Goal: Task Accomplishment & Management: Manage account settings

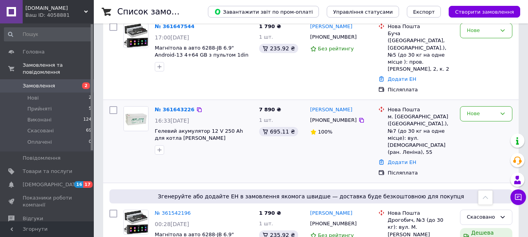
scroll to position [117, 0]
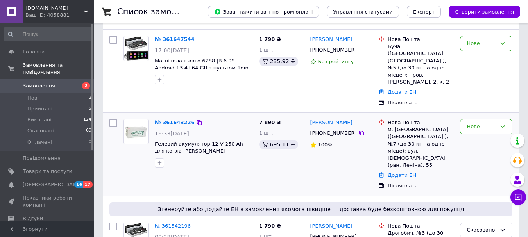
click at [176, 120] on link "№ 361643226" at bounding box center [175, 123] width 40 height 6
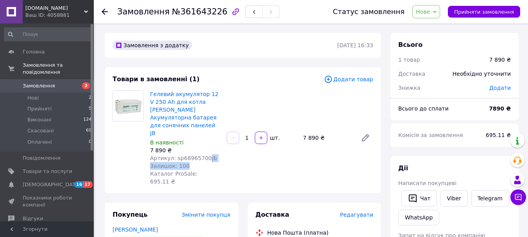
drag, startPoint x: 201, startPoint y: 145, endPoint x: 187, endPoint y: 150, distance: 15.0
click at [187, 150] on div "Гелевий акумулятор 12 V 250 Ah для котла Jarrett Акумуляторна батарея для соняч…" at bounding box center [185, 138] width 77 height 99
drag, startPoint x: 179, startPoint y: 142, endPoint x: 203, endPoint y: 142, distance: 23.1
click at [203, 155] on span "Артикул: sp68965700jb" at bounding box center [183, 158] width 67 height 6
copy span "68965700"
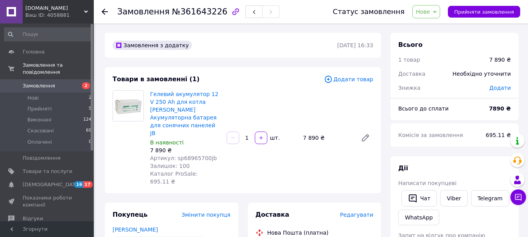
click at [214, 36] on div "Замовлення з додатку 12.09.2025 | 16:33" at bounding box center [243, 45] width 276 height 25
click at [40, 168] on span "Товари та послуги" at bounding box center [48, 171] width 50 height 7
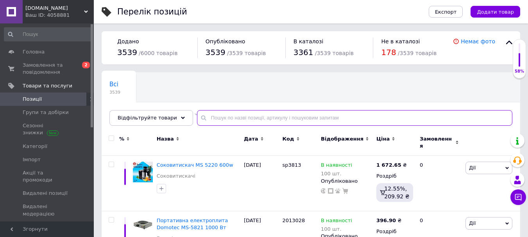
click at [287, 117] on input "text" at bounding box center [355, 118] width 316 height 16
click at [291, 118] on input "text" at bounding box center [355, 118] width 316 height 16
click at [227, 120] on input "text" at bounding box center [355, 118] width 316 height 16
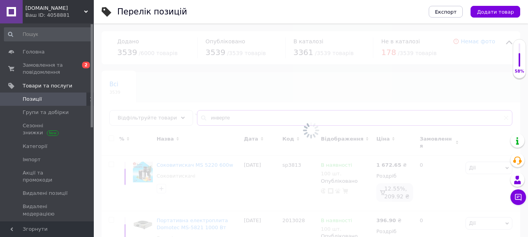
type input "инвертер"
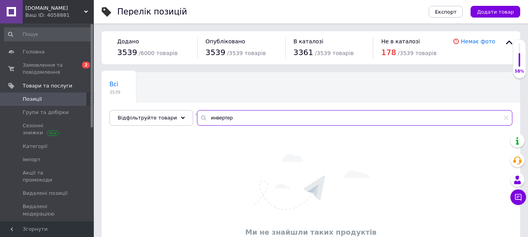
drag, startPoint x: 225, startPoint y: 117, endPoint x: 201, endPoint y: 120, distance: 24.4
click at [201, 120] on input "инвертер" at bounding box center [355, 118] width 316 height 16
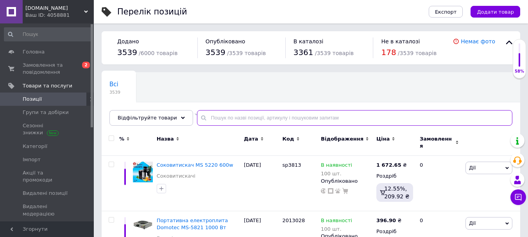
click at [214, 120] on input "text" at bounding box center [355, 118] width 316 height 16
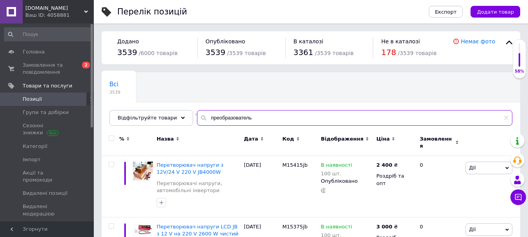
type input "преобразователь"
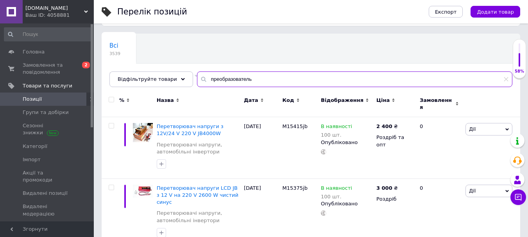
scroll to position [39, 0]
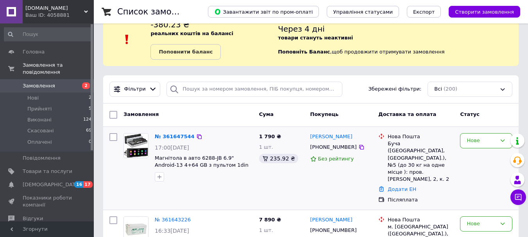
scroll to position [39, 0]
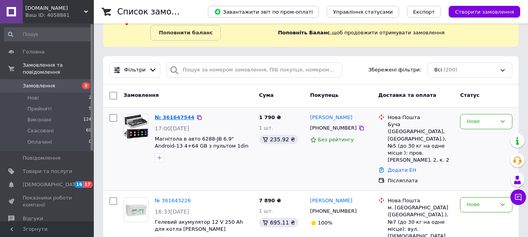
click at [169, 115] on link "№ 361647544" at bounding box center [175, 118] width 40 height 6
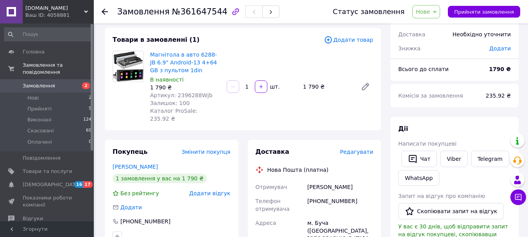
scroll to position [39, 0]
click at [446, 160] on link "Viber" at bounding box center [453, 159] width 27 height 16
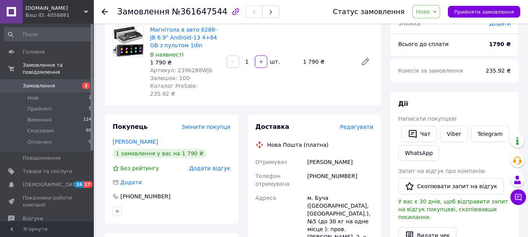
scroll to position [78, 0]
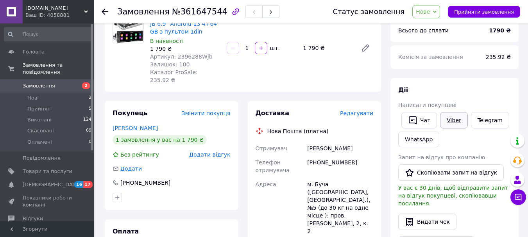
click at [448, 119] on link "Viber" at bounding box center [453, 120] width 27 height 16
click at [449, 118] on link "Viber" at bounding box center [453, 120] width 27 height 16
drag, startPoint x: 198, startPoint y: 56, endPoint x: 174, endPoint y: 57, distance: 24.3
click at [174, 57] on span "Артикул: 2396288Wjb" at bounding box center [181, 57] width 63 height 6
copy span "2396288W"
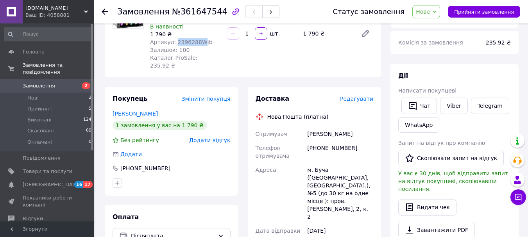
scroll to position [39, 0]
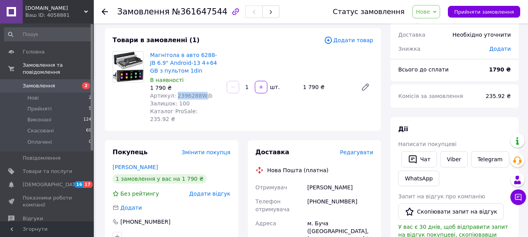
drag, startPoint x: 357, startPoint y: 178, endPoint x: 306, endPoint y: 172, distance: 50.8
copy div "Андриенко Сергий"
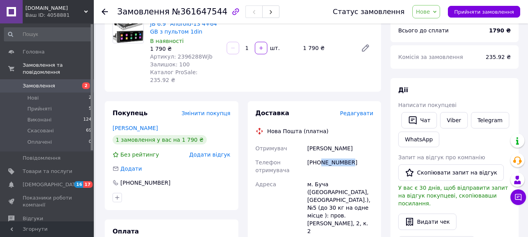
drag, startPoint x: 348, startPoint y: 155, endPoint x: 321, endPoint y: 155, distance: 27.4
click at [321, 156] on div "[PHONE_NUMBER]" at bounding box center [340, 167] width 69 height 22
copy div "933495327"
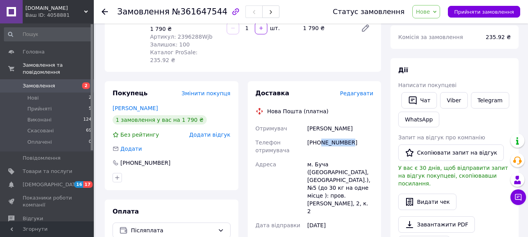
scroll to position [117, 0]
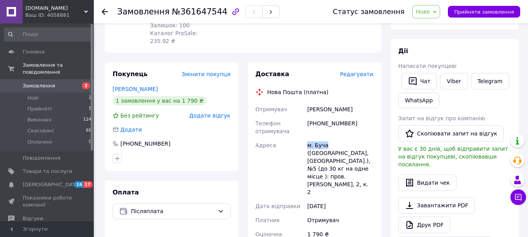
drag, startPoint x: 326, startPoint y: 139, endPoint x: 302, endPoint y: 134, distance: 24.5
click at [302, 134] on div "Отримувач Андриенко Сергий Телефон отримувача +380933495327 Адреса м. Буча (Киї…" at bounding box center [314, 204] width 121 height 205
copy div "Адреса м. Буча"
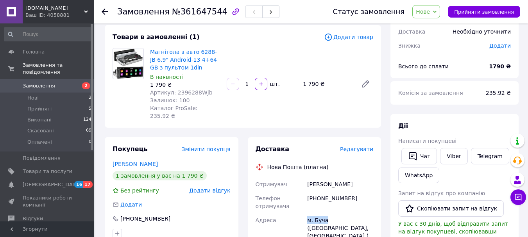
scroll to position [39, 0]
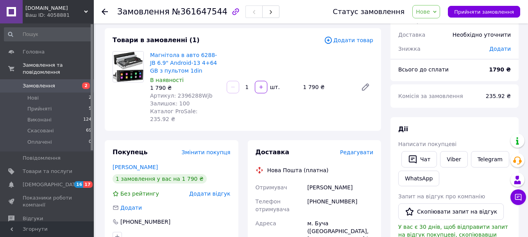
click at [103, 11] on use at bounding box center [105, 12] width 6 height 6
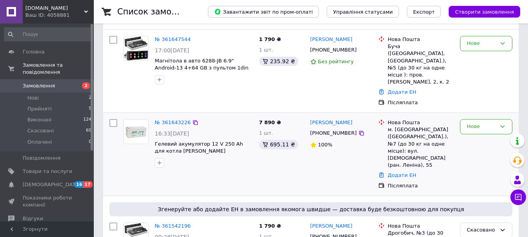
scroll to position [156, 0]
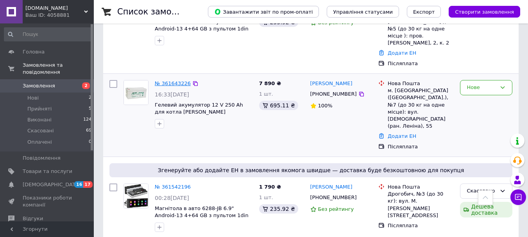
click at [172, 81] on link "№ 361643226" at bounding box center [173, 84] width 36 height 6
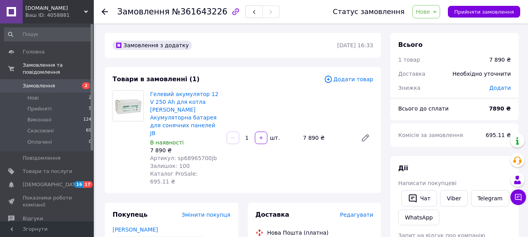
click at [60, 14] on div "Ваш ID: 4058881" at bounding box center [59, 15] width 68 height 7
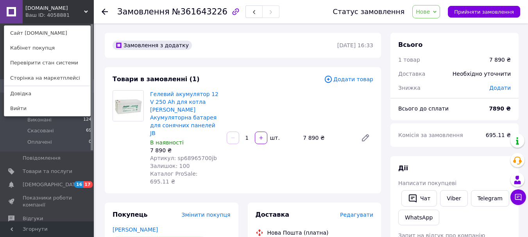
click at [236, 43] on div "Замовлення з додатку" at bounding box center [224, 45] width 226 height 13
drag, startPoint x: 239, startPoint y: 75, endPoint x: 243, endPoint y: 78, distance: 5.0
click at [239, 75] on div "Товари в замовленні (1) Додати товар Гелевий акумулятор 12 V 250 Ah для котла J…" at bounding box center [243, 130] width 276 height 126
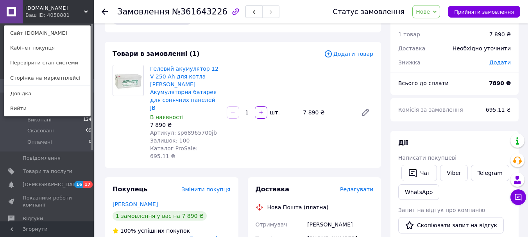
scroll to position [39, 0]
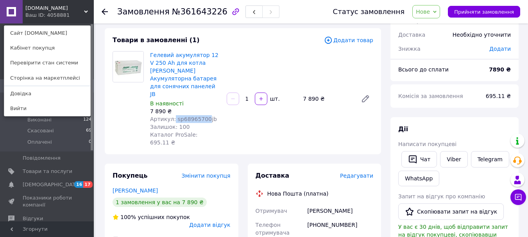
drag, startPoint x: 202, startPoint y: 105, endPoint x: 172, endPoint y: 106, distance: 29.8
click at [172, 116] on span "Артикул: sp68965700jb" at bounding box center [183, 119] width 67 height 6
click at [220, 115] on div "Артикул: sp68965700jb" at bounding box center [185, 119] width 70 height 8
drag, startPoint x: 172, startPoint y: 104, endPoint x: 201, endPoint y: 102, distance: 29.4
click at [201, 116] on span "Артикул: sp68965700jb" at bounding box center [183, 119] width 67 height 6
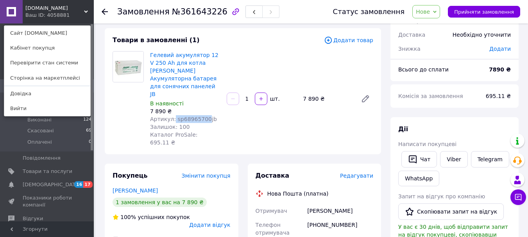
copy span "sp68965700"
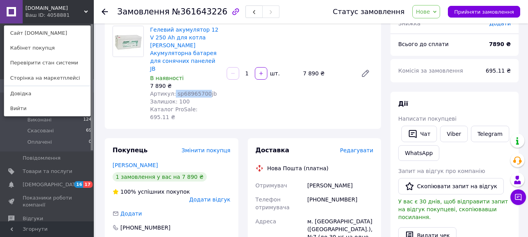
scroll to position [78, 0]
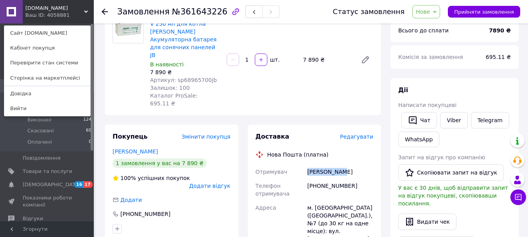
drag, startPoint x: 343, startPoint y: 151, endPoint x: 307, endPoint y: 147, distance: 35.7
click at [307, 165] on div "Дятко Вадим" at bounding box center [340, 172] width 69 height 14
copy div "Дятко Вадим"
drag, startPoint x: 350, startPoint y: 162, endPoint x: 321, endPoint y: 163, distance: 28.6
click at [321, 179] on div "[PHONE_NUMBER]" at bounding box center [340, 190] width 69 height 22
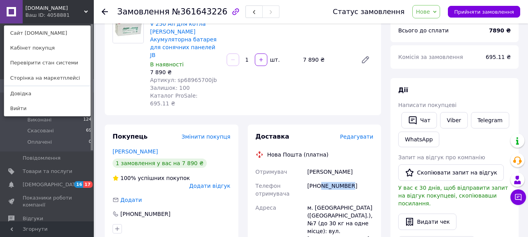
copy div "672543135"
click at [359, 134] on span "Редагувати" at bounding box center [356, 137] width 33 height 6
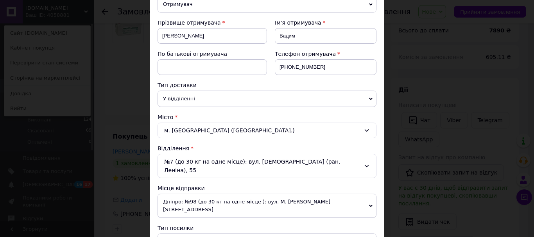
scroll to position [117, 0]
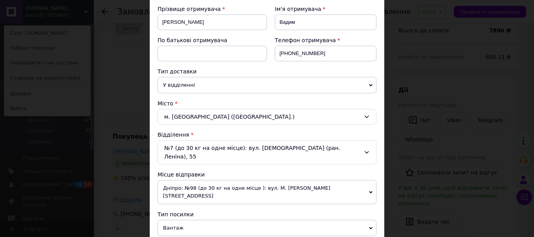
click at [358, 146] on div "№7 (до 30 кг на одне місце): вул. Свято-Миколаївська (ран. Леніна), 55" at bounding box center [267, 152] width 219 height 24
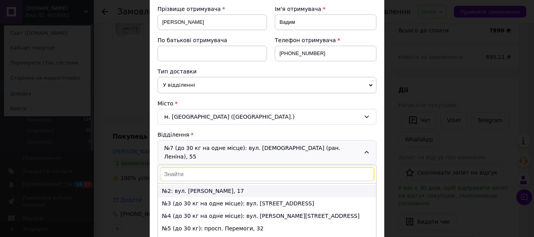
scroll to position [0, 0]
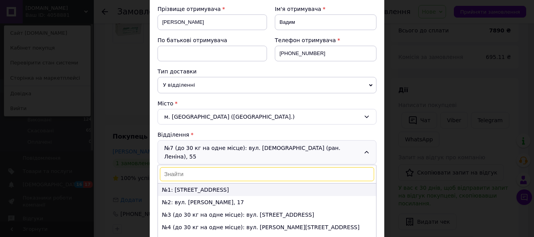
click at [238, 184] on li "№1: вул. 129-ї бригади територіальної оборони, 123б" at bounding box center [267, 190] width 218 height 13
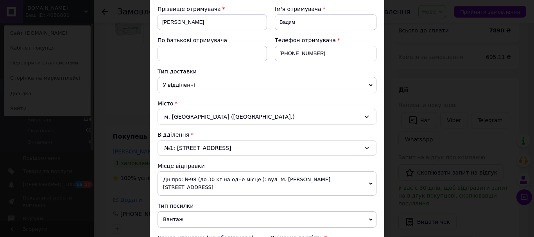
click at [298, 161] on div "Платник Отримувач Відправник Прізвище отримувача Дятко Ім'я отримувача Вадим По…" at bounding box center [267, 204] width 219 height 463
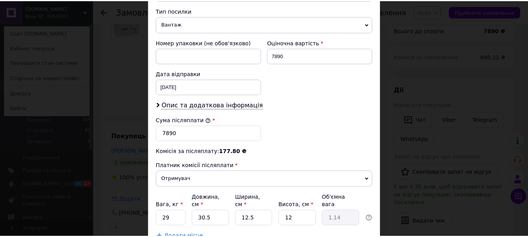
scroll to position [359, 0]
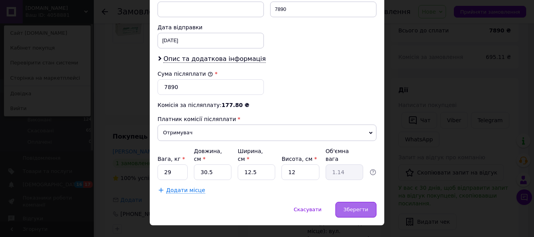
click at [356, 207] on span "Зберегти" at bounding box center [356, 210] width 25 height 6
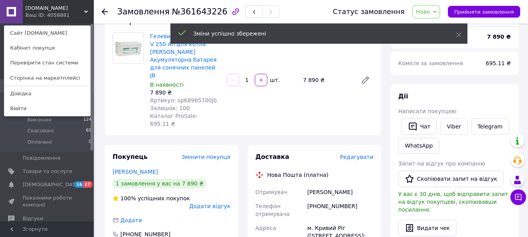
scroll to position [39, 0]
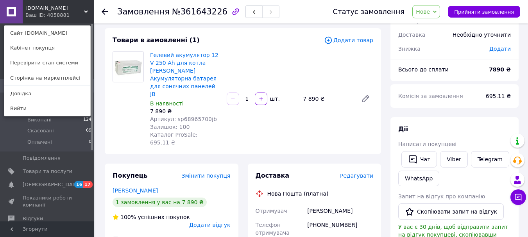
click at [340, 116] on div "Гелевий акумулятор 12 V 250 Ah для котла Jarrett Акумуляторна батарея для соняч…" at bounding box center [262, 99] width 230 height 99
click at [84, 11] on use at bounding box center [86, 12] width 4 height 2
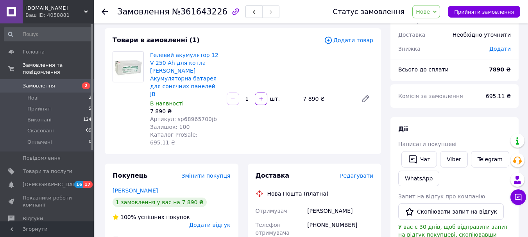
click at [323, 121] on div "Гелевий акумулятор 12 V 250 Ah для котла Jarrett Акумуляторна батарея для соняч…" at bounding box center [262, 99] width 230 height 99
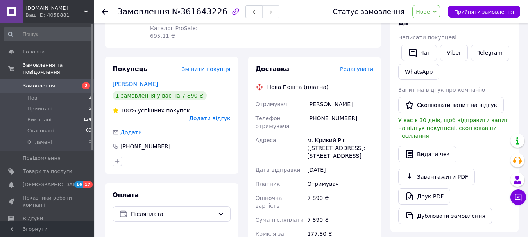
scroll to position [156, 0]
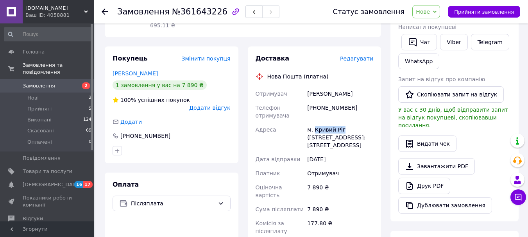
drag, startPoint x: 341, startPoint y: 105, endPoint x: 314, endPoint y: 107, distance: 26.6
click at [314, 123] on div "м. Кривий Ріг (Дніпропетровська обл.), №1: вул. 129-ї бригади територіальної об…" at bounding box center [340, 138] width 69 height 30
copy div "Кривий Ріг"
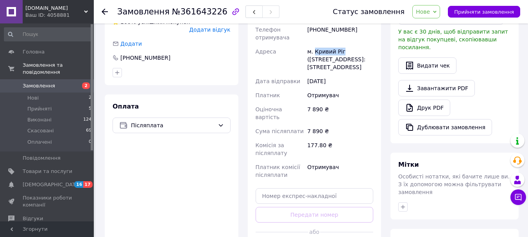
scroll to position [196, 0]
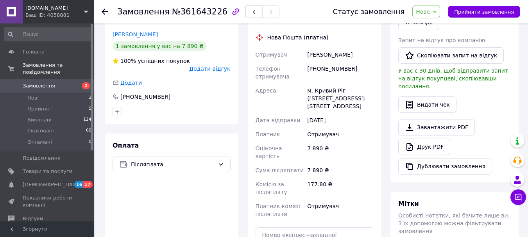
click at [104, 11] on icon at bounding box center [105, 12] width 6 height 6
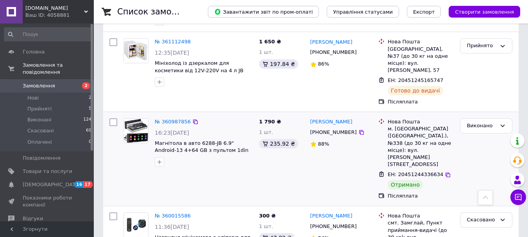
scroll to position [391, 0]
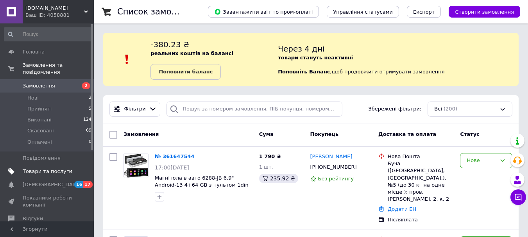
click at [46, 168] on span "Товари та послуги" at bounding box center [48, 171] width 50 height 7
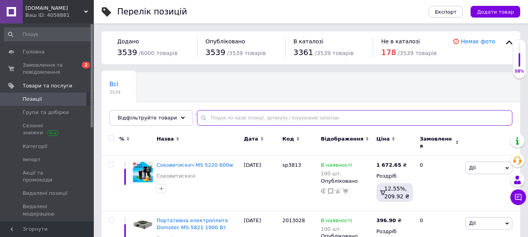
click at [271, 122] on input "text" at bounding box center [355, 118] width 316 height 16
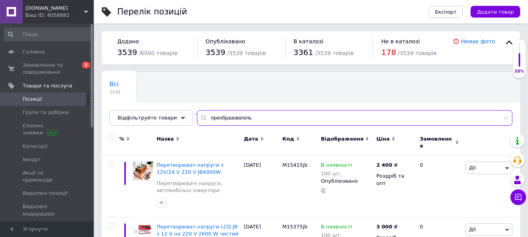
type input "преобразователь"
click at [302, 96] on div "Всі 3539 Не відображаються в ка... 183 Видалити Редагувати Ok Відфільтровано...…" at bounding box center [311, 103] width 419 height 65
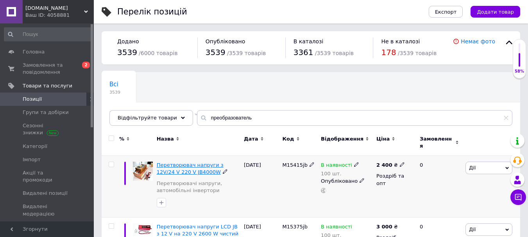
click at [189, 164] on span "Перетворювач напруги з 12V/24 V 220 V JB4000W" at bounding box center [190, 168] width 67 height 13
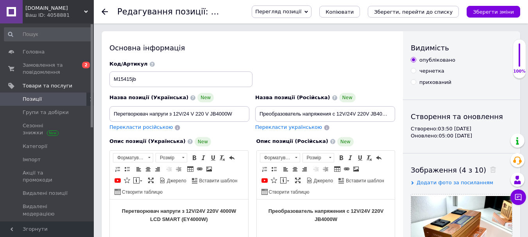
click at [301, 11] on span "Перегляд позиції" at bounding box center [278, 12] width 46 height 6
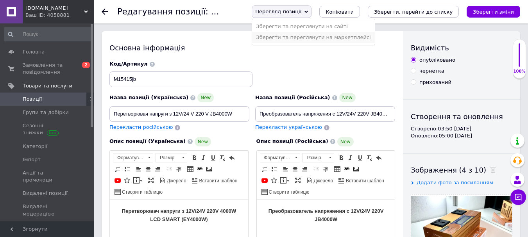
click at [312, 35] on li "Зберегти та переглянути на маркетплейсі" at bounding box center [313, 37] width 122 height 11
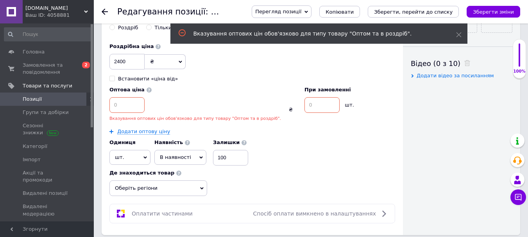
scroll to position [330, 0]
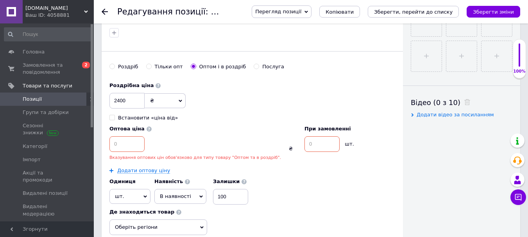
click at [111, 66] on input "Роздріб" at bounding box center [111, 66] width 5 height 5
radio input "true"
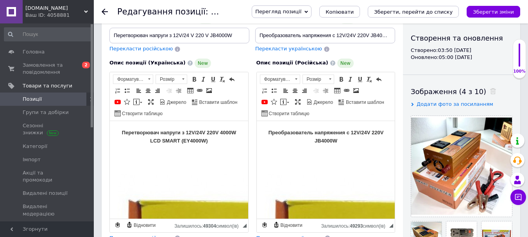
scroll to position [0, 0]
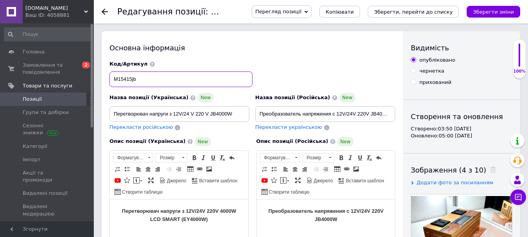
drag, startPoint x: 113, startPoint y: 80, endPoint x: 131, endPoint y: 83, distance: 17.9
click at [131, 83] on input "M15415jb" at bounding box center [180, 80] width 143 height 16
click at [301, 11] on span "Перегляд позиції" at bounding box center [278, 12] width 46 height 6
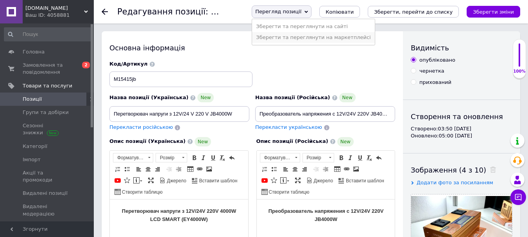
click at [315, 39] on li "Зберегти та переглянути на маркетплейсі" at bounding box center [313, 37] width 122 height 11
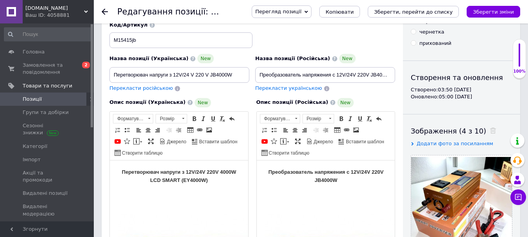
scroll to position [78, 0]
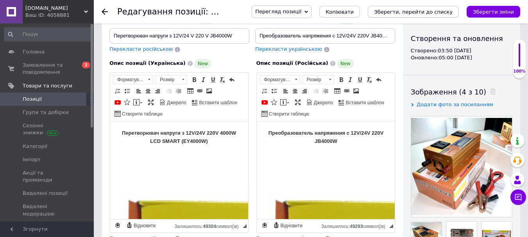
click at [415, 9] on icon "Зберегти, перейти до списку" at bounding box center [413, 12] width 79 height 6
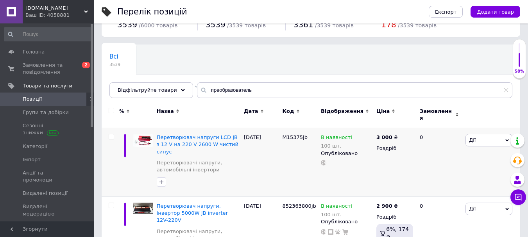
scroll to position [39, 0]
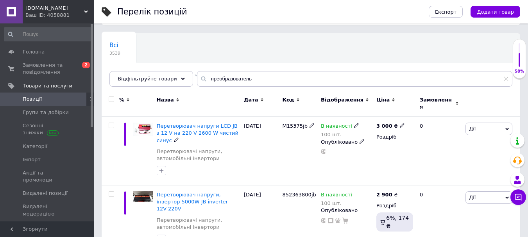
click at [200, 123] on span "Перетворювач напруги LCD JB з 12 V на 220 V 2600 W чистий синус" at bounding box center [198, 133] width 82 height 20
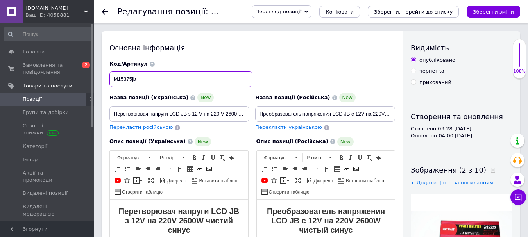
drag, startPoint x: 112, startPoint y: 80, endPoint x: 131, endPoint y: 82, distance: 19.6
click at [131, 82] on input "M15375jb" at bounding box center [180, 80] width 143 height 16
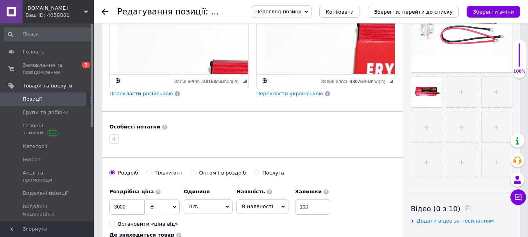
scroll to position [235, 0]
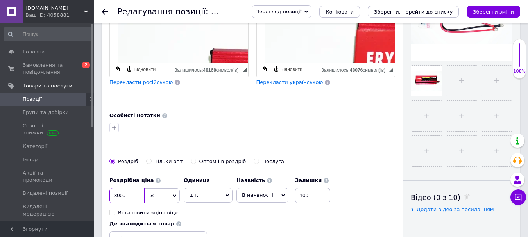
drag, startPoint x: 127, startPoint y: 196, endPoint x: 115, endPoint y: 197, distance: 12.2
click at [115, 197] on input "3000" at bounding box center [126, 196] width 35 height 16
type input "2990"
drag, startPoint x: 230, startPoint y: 135, endPoint x: 246, endPoint y: 123, distance: 19.9
click at [230, 135] on div "Основна інформація Назва позиції (Українська) New Перетворювач напруги LCD JB з…" at bounding box center [252, 42] width 301 height 490
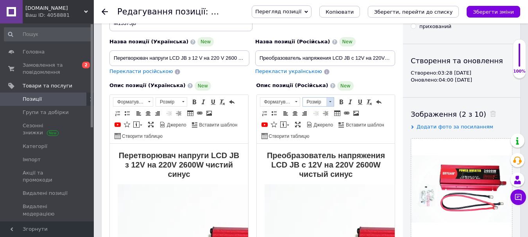
scroll to position [0, 0]
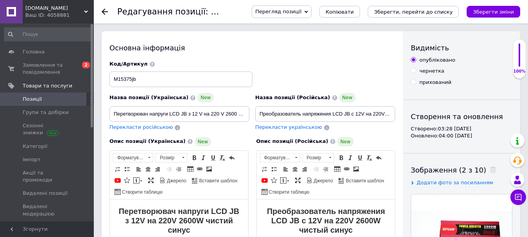
click at [298, 11] on span "Перегляд позиції" at bounding box center [278, 12] width 46 height 6
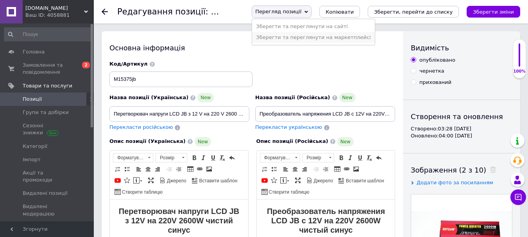
click at [309, 35] on li "Зберегти та переглянути на маркетплейсі" at bounding box center [313, 37] width 122 height 11
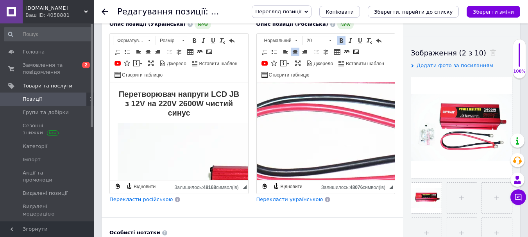
scroll to position [665, 183]
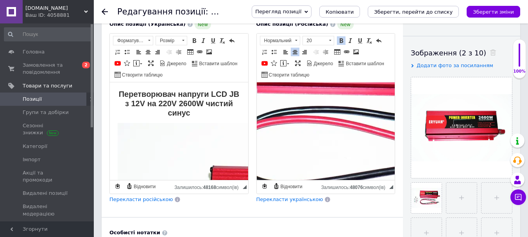
click at [312, 11] on span "Перегляд позиції" at bounding box center [282, 11] width 60 height 13
click at [334, 25] on li "Зберегти та переглянути на сайті" at bounding box center [313, 26] width 122 height 11
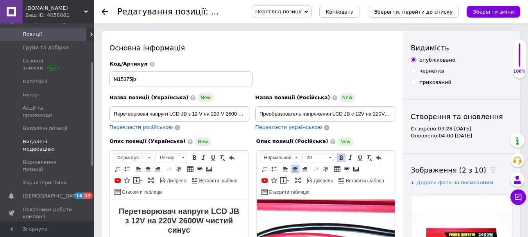
scroll to position [78, 0]
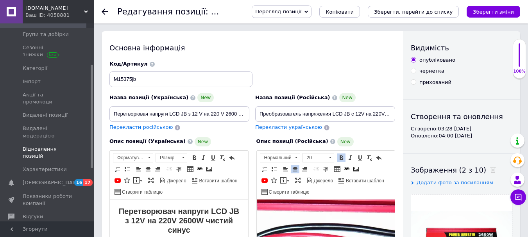
click at [47, 146] on span "Відновлення позицій" at bounding box center [48, 153] width 50 height 14
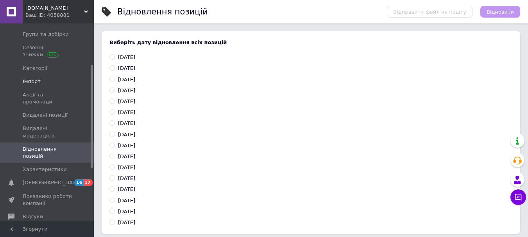
click at [12, 81] on icon at bounding box center [11, 82] width 6 height 6
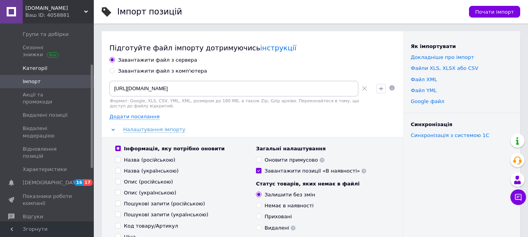
click at [25, 68] on span "Категорії" at bounding box center [35, 68] width 25 height 7
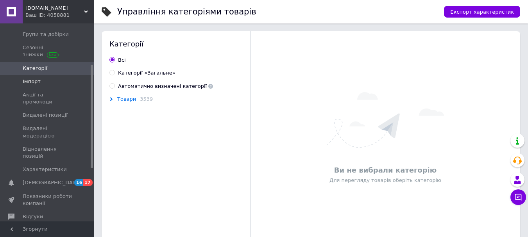
click at [37, 81] on span "Імпорт" at bounding box center [32, 81] width 18 height 7
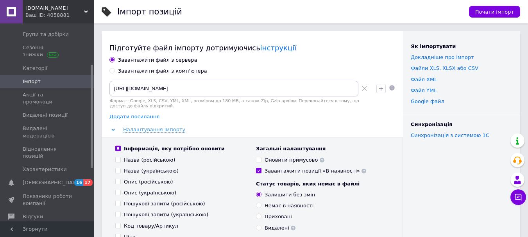
click at [140, 118] on span "Додати посилання" at bounding box center [134, 117] width 50 height 6
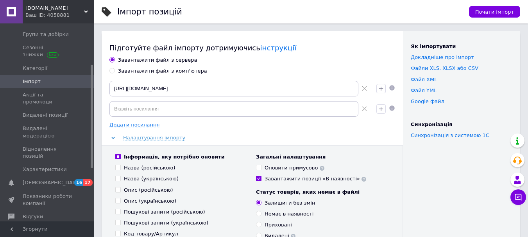
click at [86, 8] on div "JB.STORE Ваш ID: 4058881" at bounding box center [58, 11] width 71 height 23
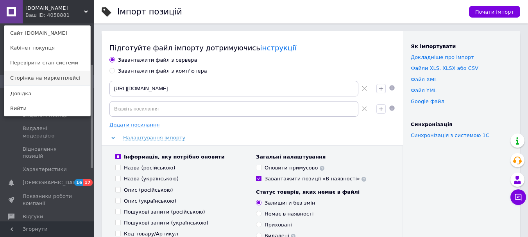
click at [56, 77] on link "Сторінка на маркетплейсі" at bounding box center [47, 78] width 86 height 15
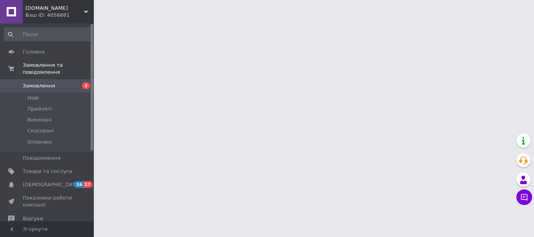
click at [77, 11] on span "[DOMAIN_NAME]" at bounding box center [54, 8] width 59 height 7
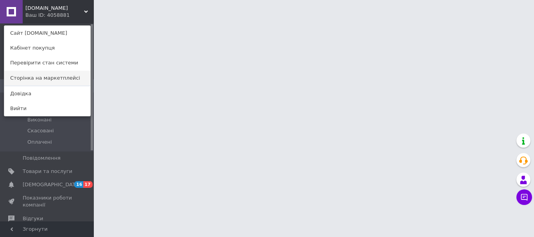
click at [59, 77] on link "Сторінка на маркетплейсі" at bounding box center [47, 78] width 86 height 15
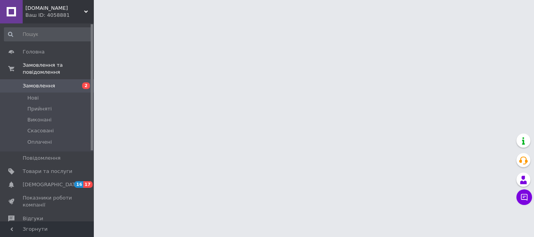
click at [72, 12] on div "Ваш ID: 4058881" at bounding box center [59, 15] width 68 height 7
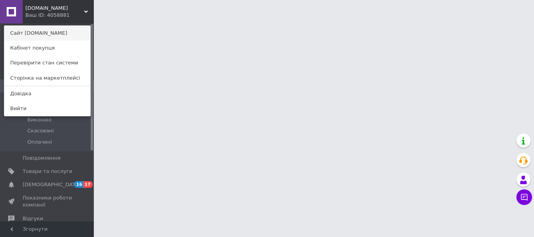
click at [57, 32] on link "Сайт [DOMAIN_NAME]" at bounding box center [47, 33] width 86 height 15
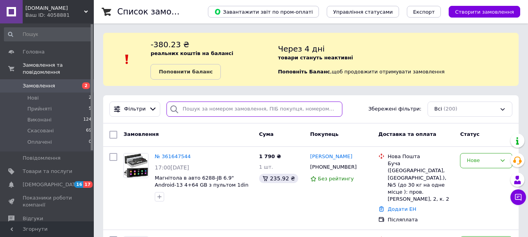
click at [260, 108] on input "search" at bounding box center [255, 109] width 176 height 15
paste input "M15398"
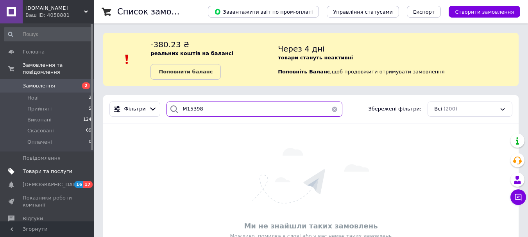
type input "M15398"
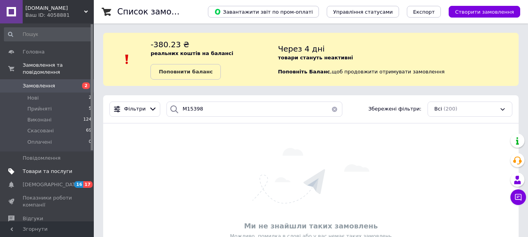
click at [50, 168] on span "Товари та послуги" at bounding box center [48, 171] width 50 height 7
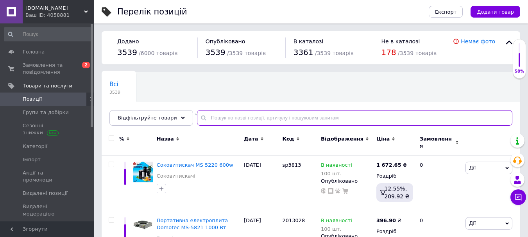
click at [266, 117] on input "text" at bounding box center [355, 118] width 316 height 16
paste input "M15398"
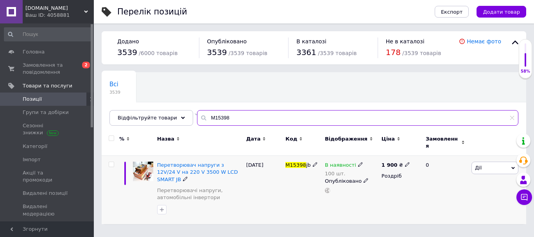
type input "M15398"
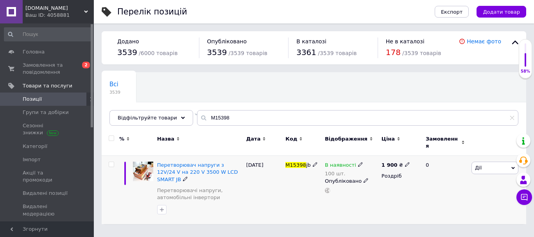
click at [405, 162] on icon at bounding box center [407, 164] width 5 height 5
drag, startPoint x: 432, startPoint y: 151, endPoint x: 424, endPoint y: 153, distance: 7.7
click at [424, 153] on input "1900" at bounding box center [442, 157] width 59 height 16
type input "1990"
click at [380, 187] on div "1 900 ₴ Ціна 1990 Валюта ₴ $ EUR CHF GBP ¥ PLN ₸ MDL HUF KGS CNY TRY KRW lei Ро…" at bounding box center [400, 190] width 41 height 68
